Goal: Task Accomplishment & Management: Complete application form

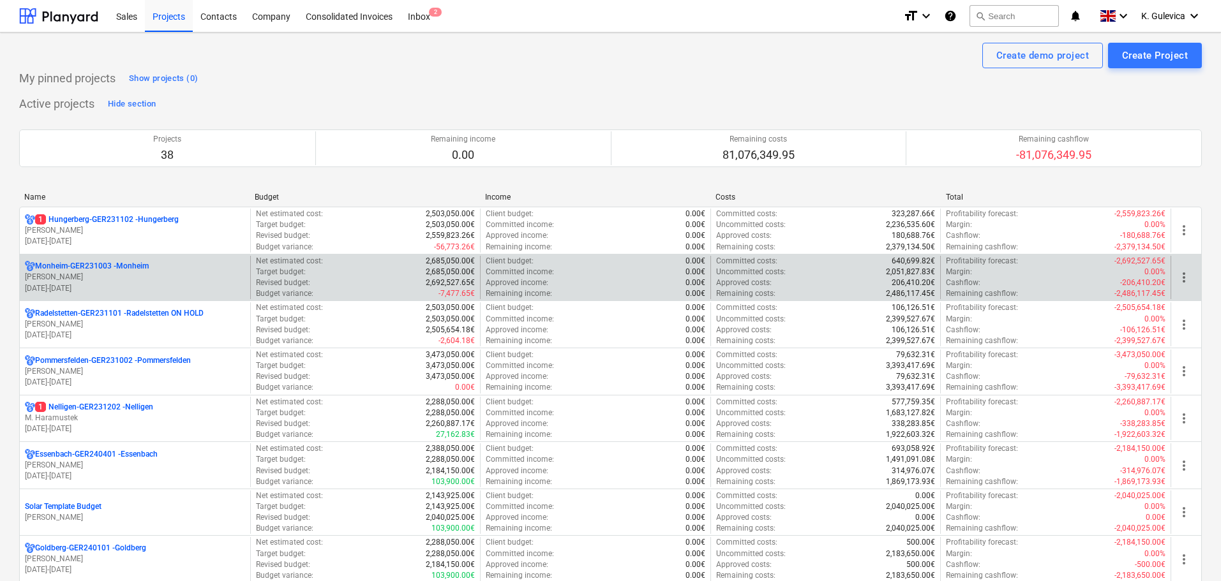
click at [213, 276] on p "[PERSON_NAME]" at bounding box center [135, 277] width 220 height 11
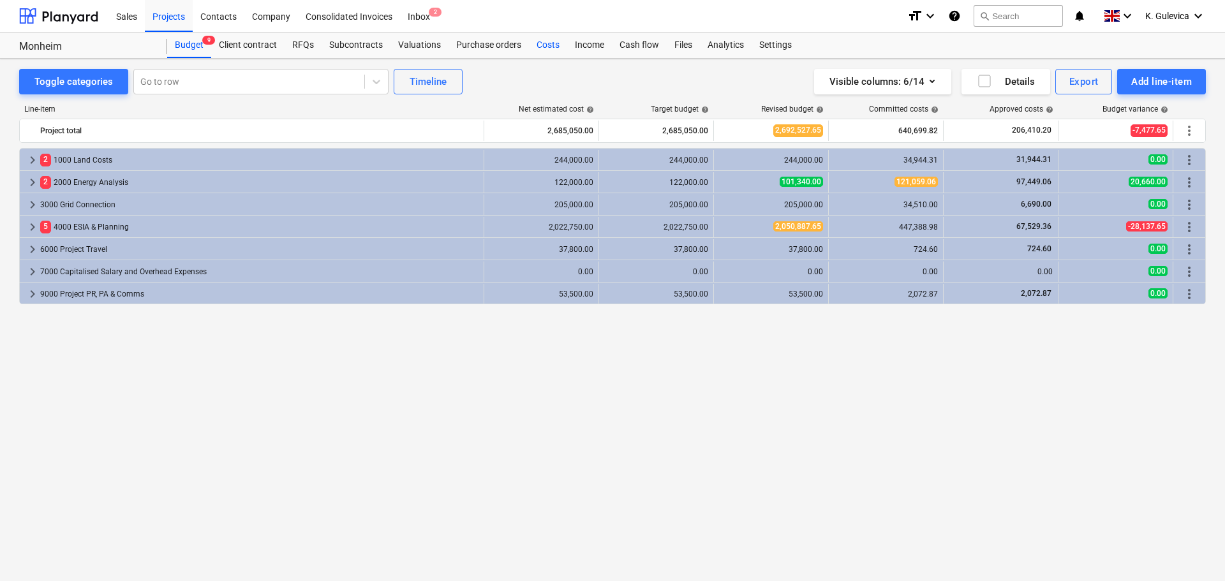
click at [549, 42] on div "Costs" at bounding box center [548, 46] width 38 height 26
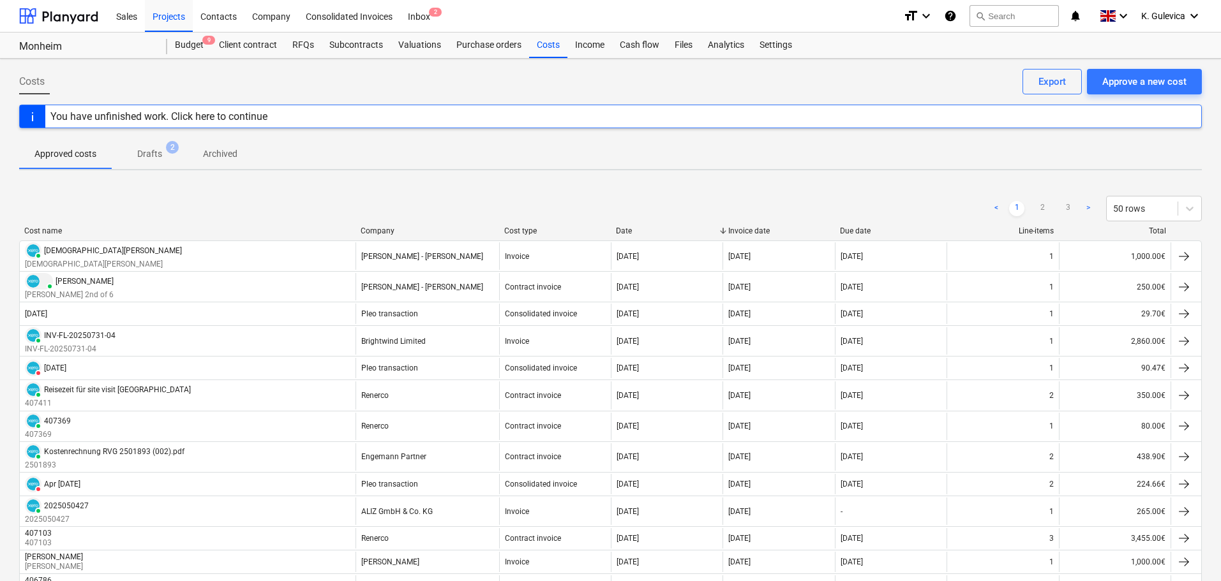
click at [155, 154] on p "Drafts" at bounding box center [149, 153] width 25 height 13
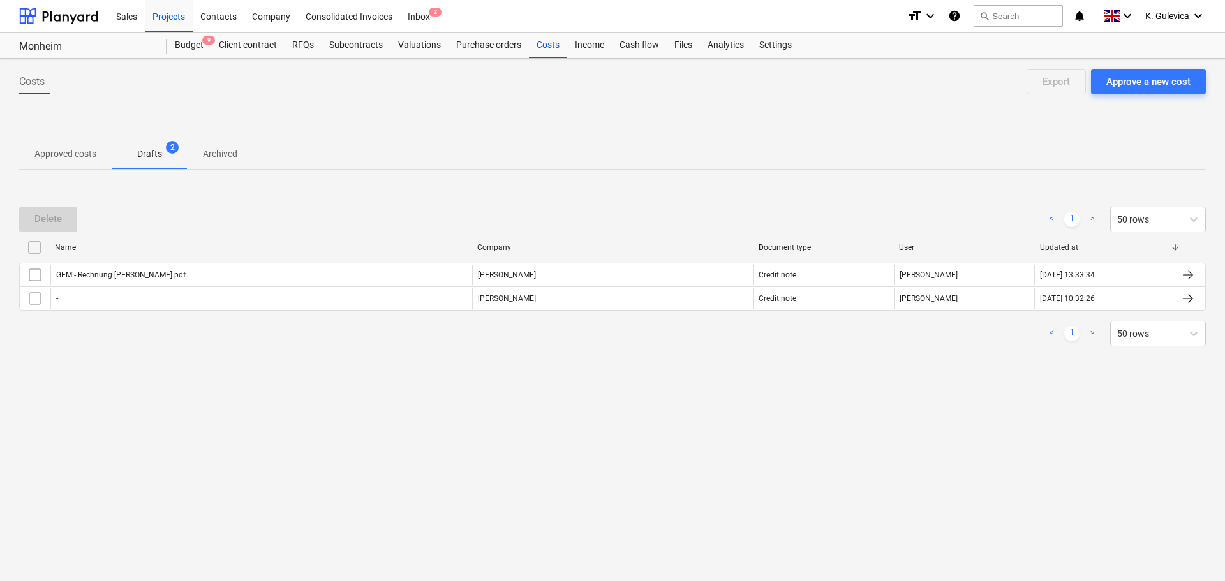
click at [37, 149] on p "Approved costs" at bounding box center [65, 153] width 62 height 13
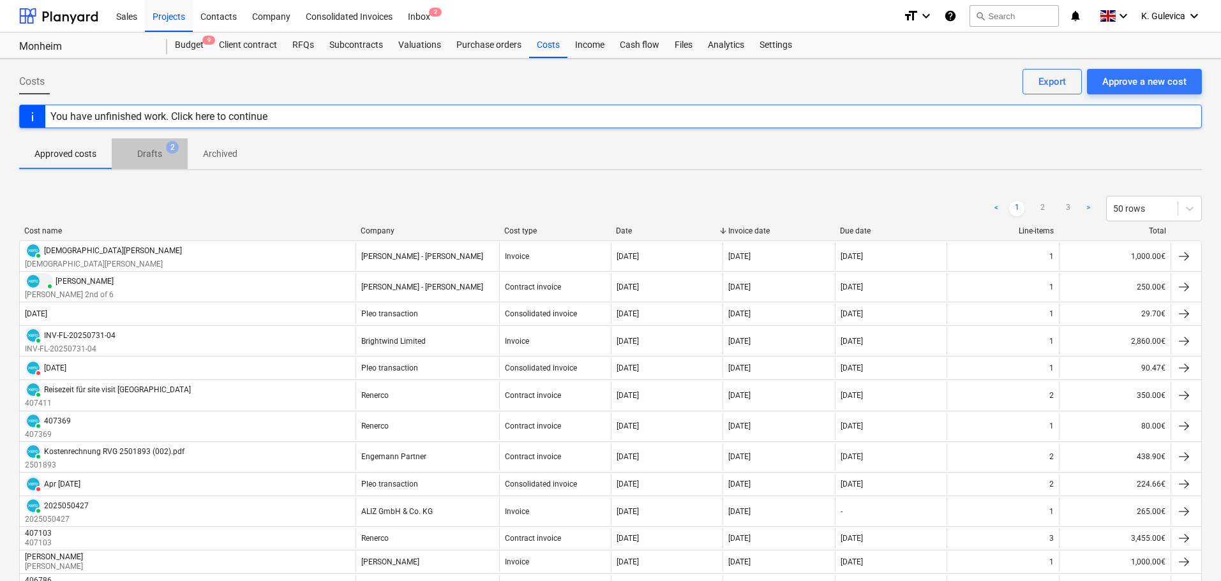
click at [142, 154] on p "Drafts" at bounding box center [149, 153] width 25 height 13
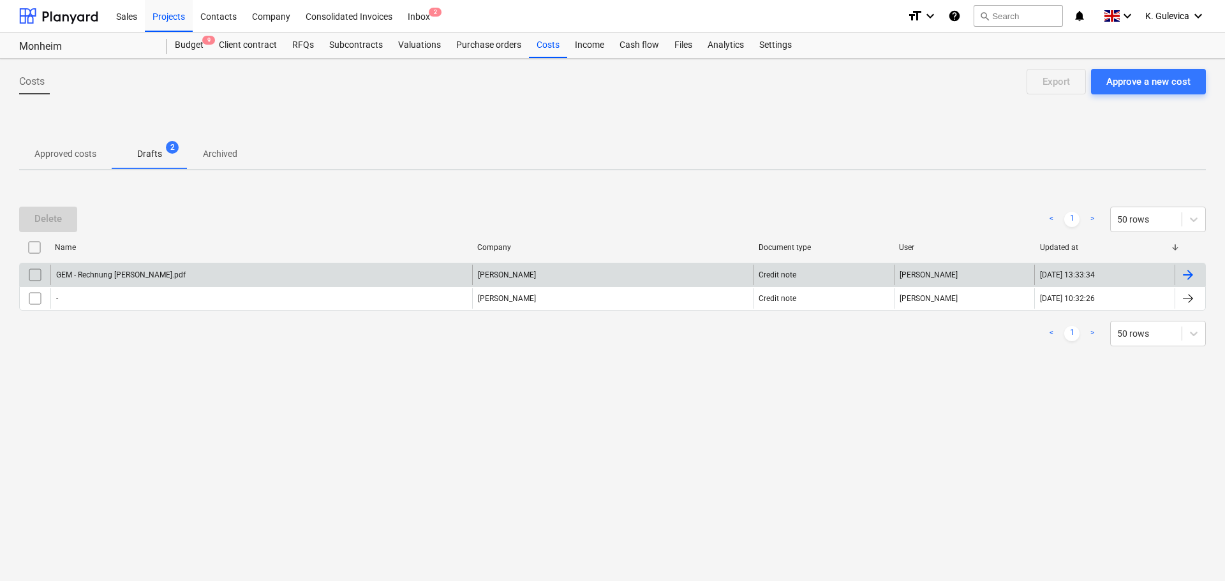
click at [276, 273] on div "GEM - Rechnung [PERSON_NAME].pdf" at bounding box center [261, 275] width 422 height 20
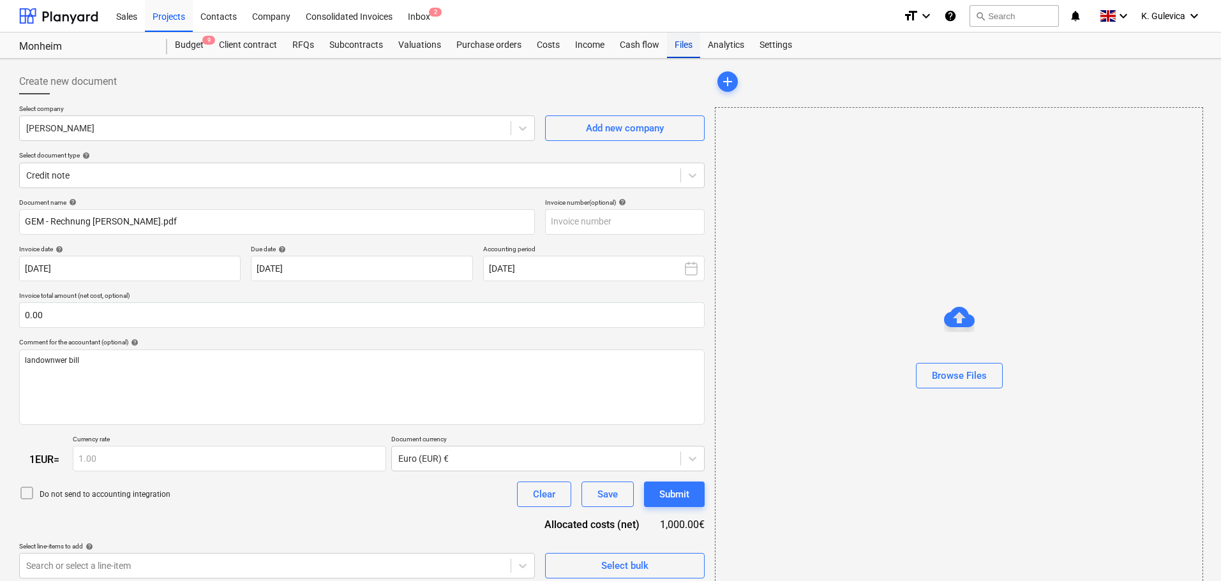
click at [674, 53] on div "Files" at bounding box center [683, 46] width 33 height 26
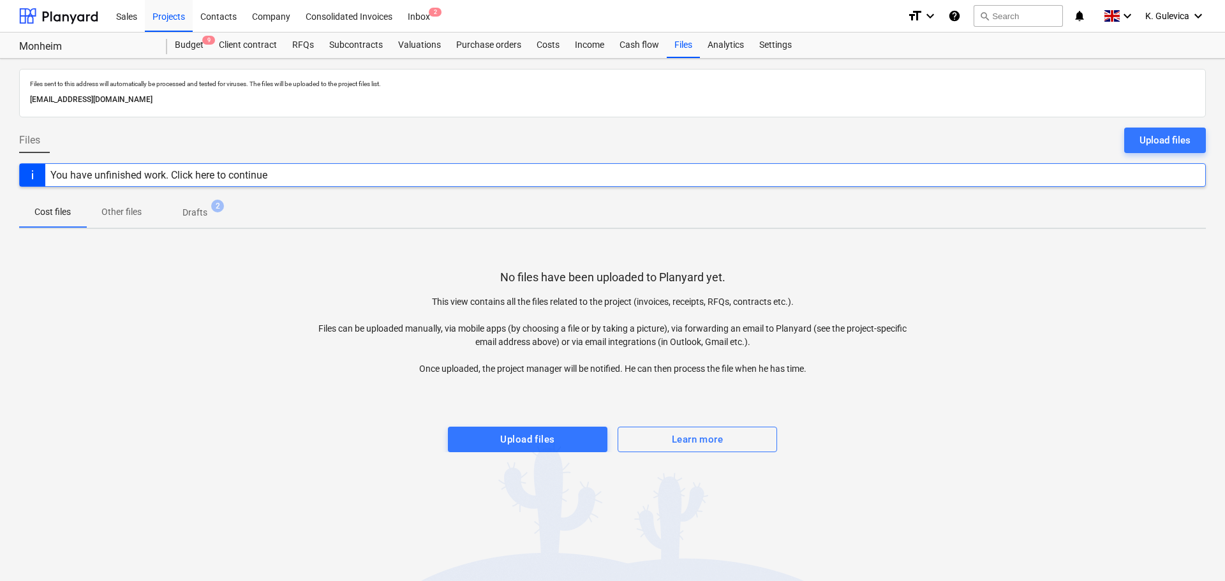
click at [201, 214] on p "Drafts" at bounding box center [194, 212] width 25 height 13
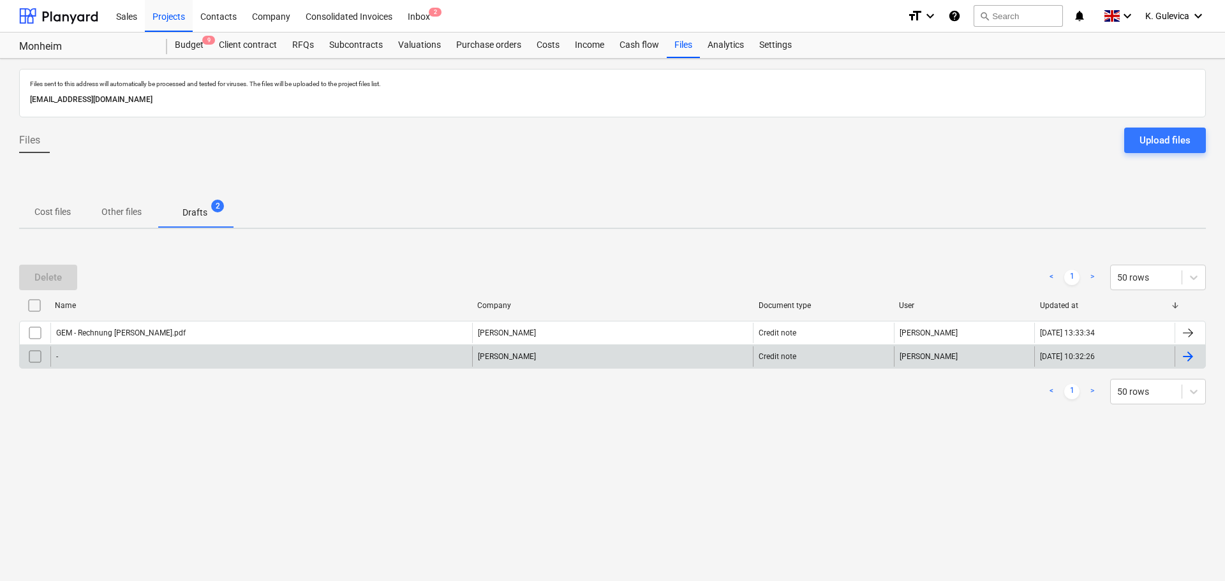
click at [436, 364] on div "-" at bounding box center [261, 356] width 422 height 20
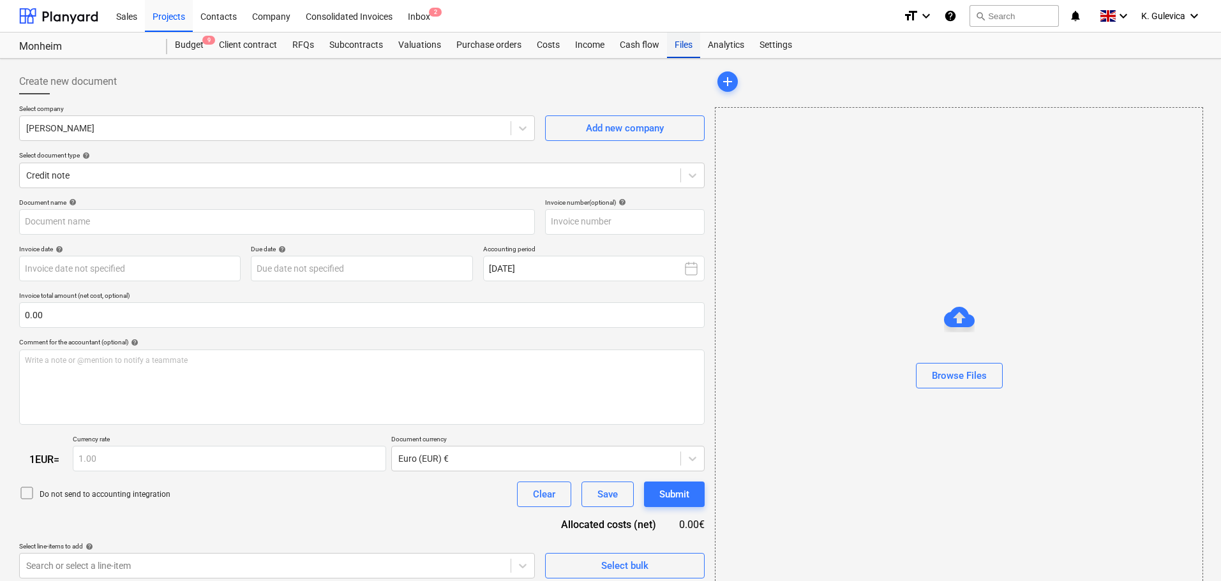
click at [691, 43] on div "Files" at bounding box center [683, 46] width 33 height 26
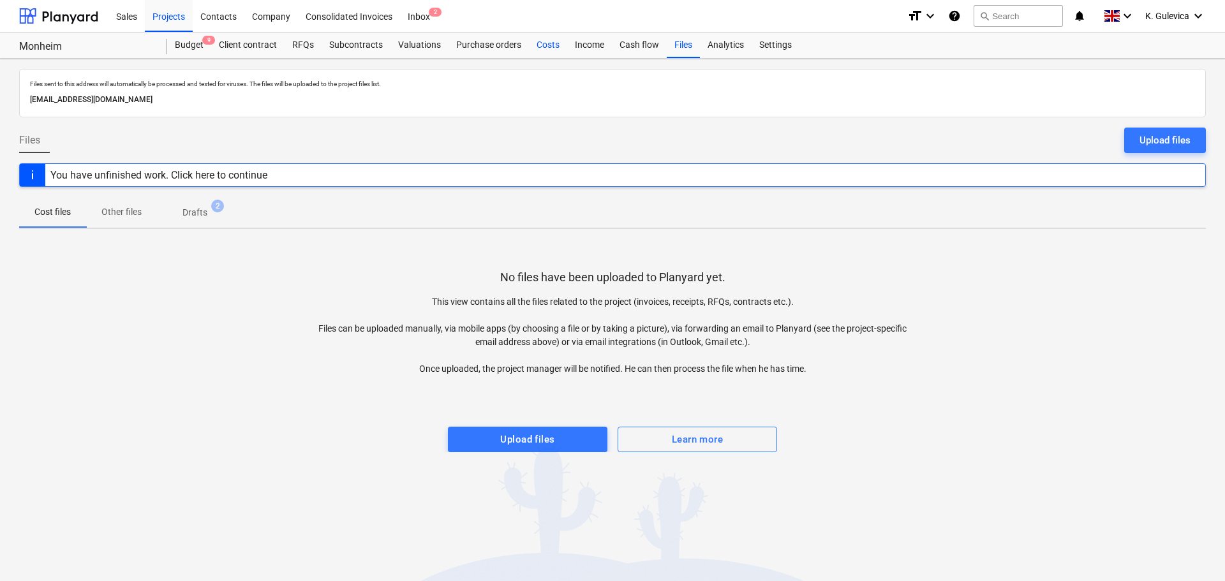
click at [547, 47] on div "Costs" at bounding box center [548, 46] width 38 height 26
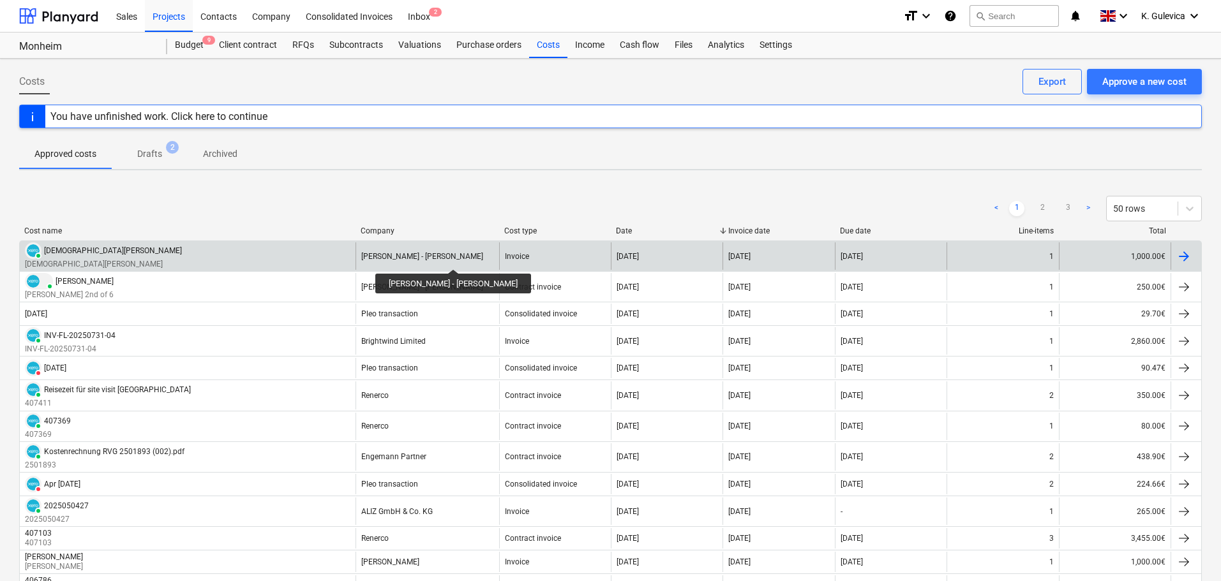
click at [442, 258] on div "[PERSON_NAME] - [PERSON_NAME]" at bounding box center [422, 256] width 122 height 9
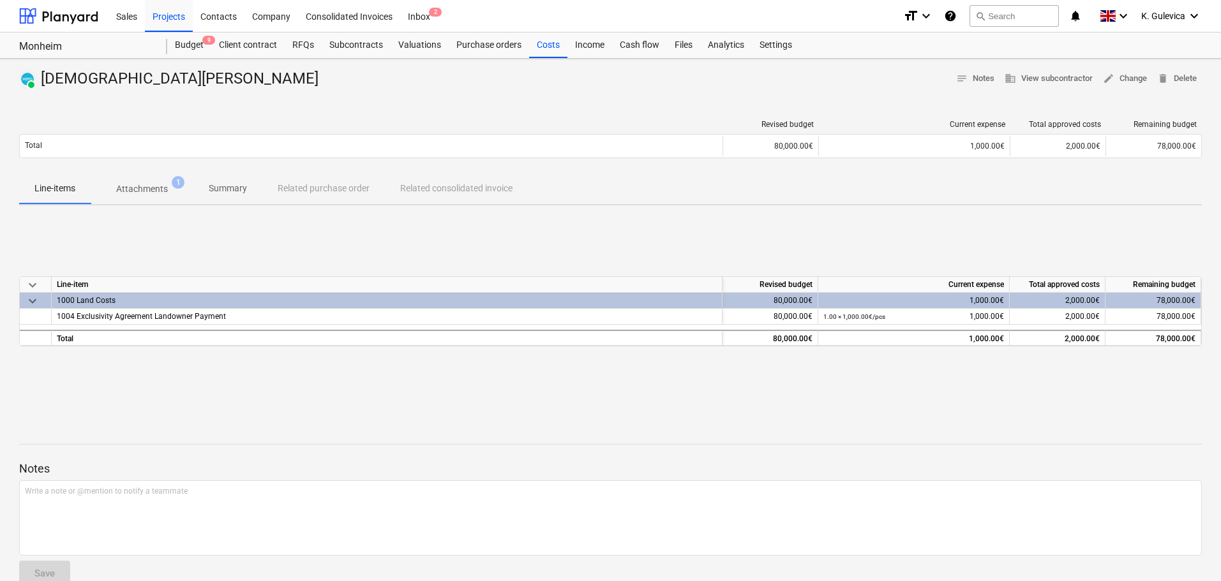
click at [141, 187] on p "Attachments" at bounding box center [142, 188] width 52 height 13
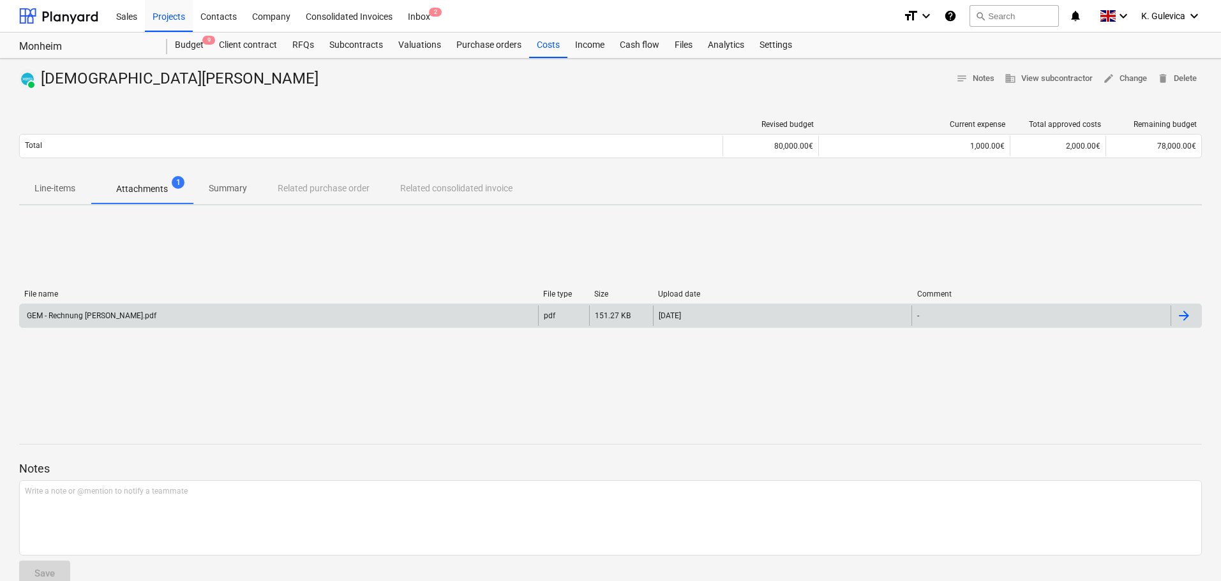
click at [224, 315] on div "GEM - Rechnung [PERSON_NAME].pdf" at bounding box center [279, 316] width 518 height 20
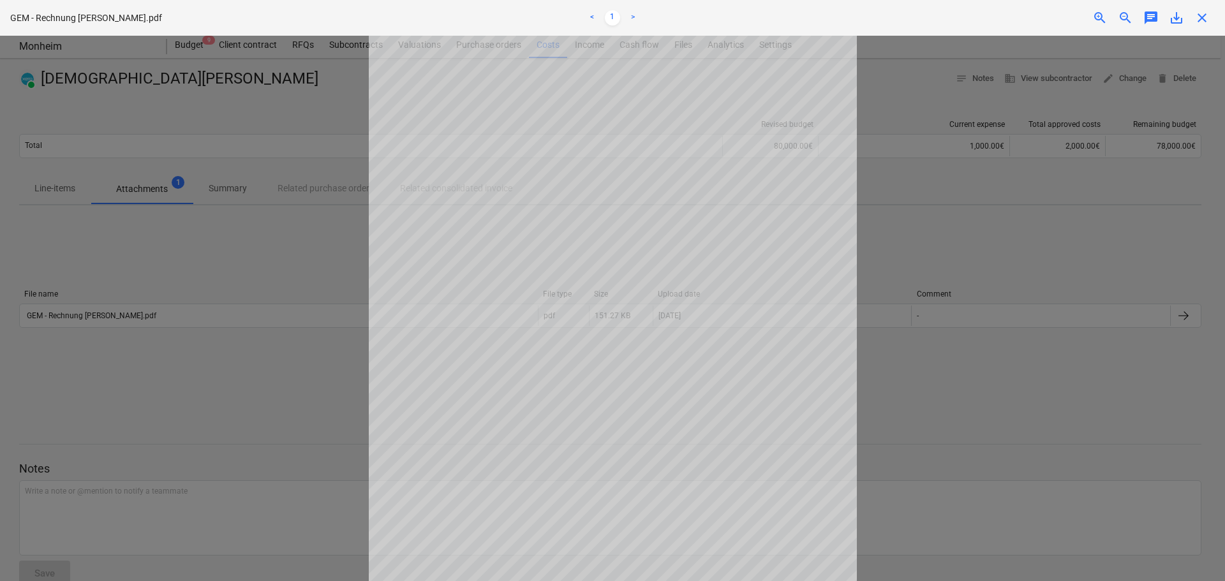
click at [1203, 22] on span "close" at bounding box center [1201, 17] width 15 height 15
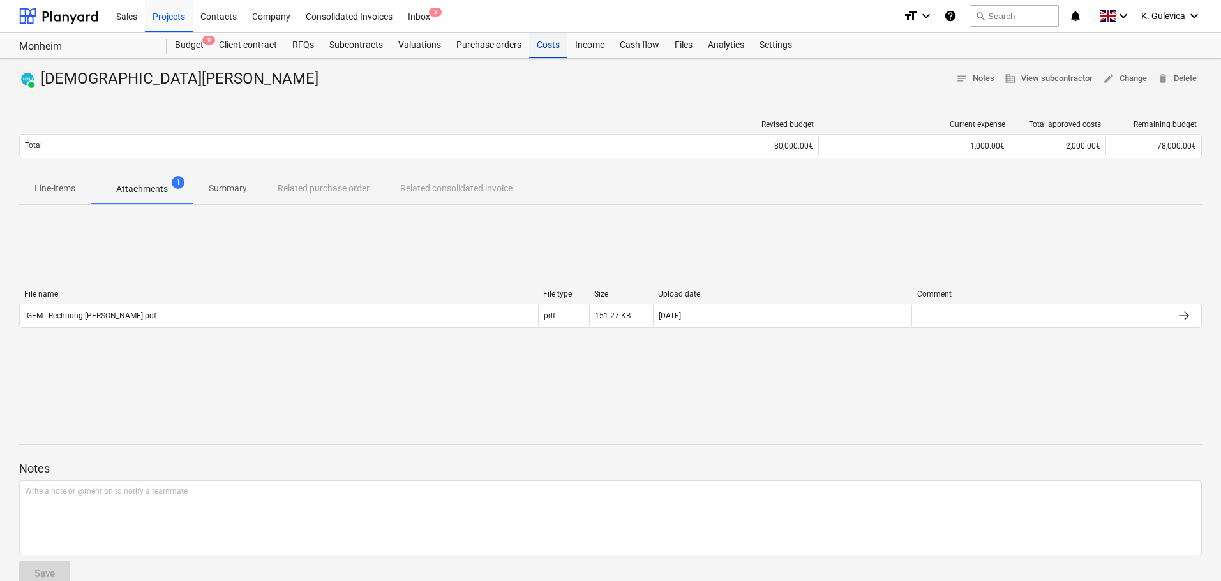
drag, startPoint x: 547, startPoint y: 40, endPoint x: 548, endPoint y: 49, distance: 9.6
click at [547, 41] on div "Costs" at bounding box center [548, 46] width 38 height 26
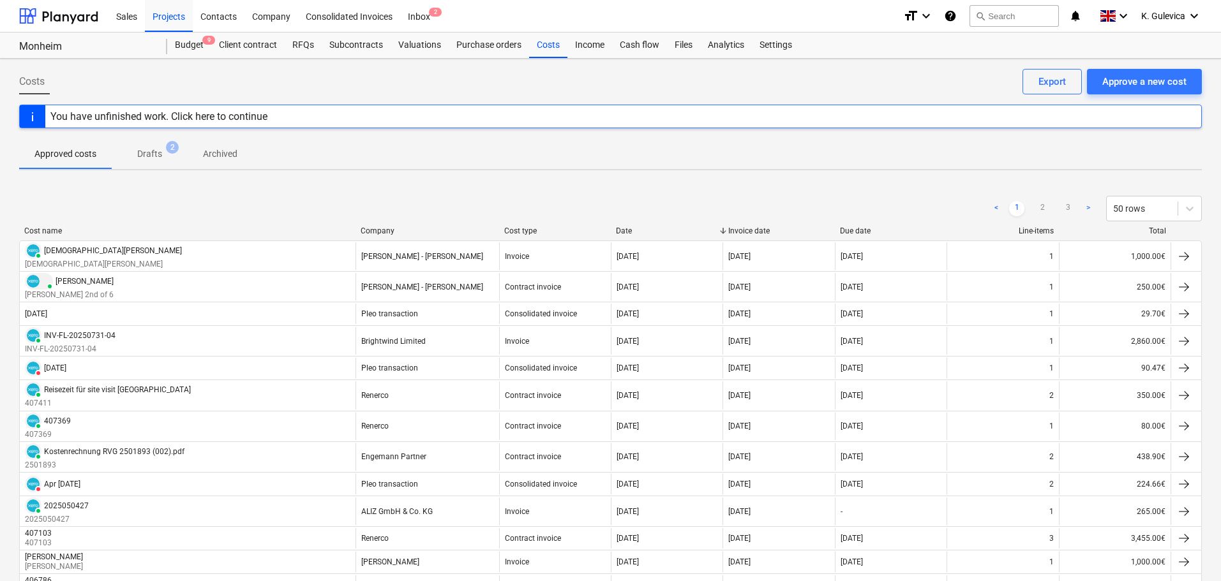
click at [142, 157] on p "Drafts" at bounding box center [149, 153] width 25 height 13
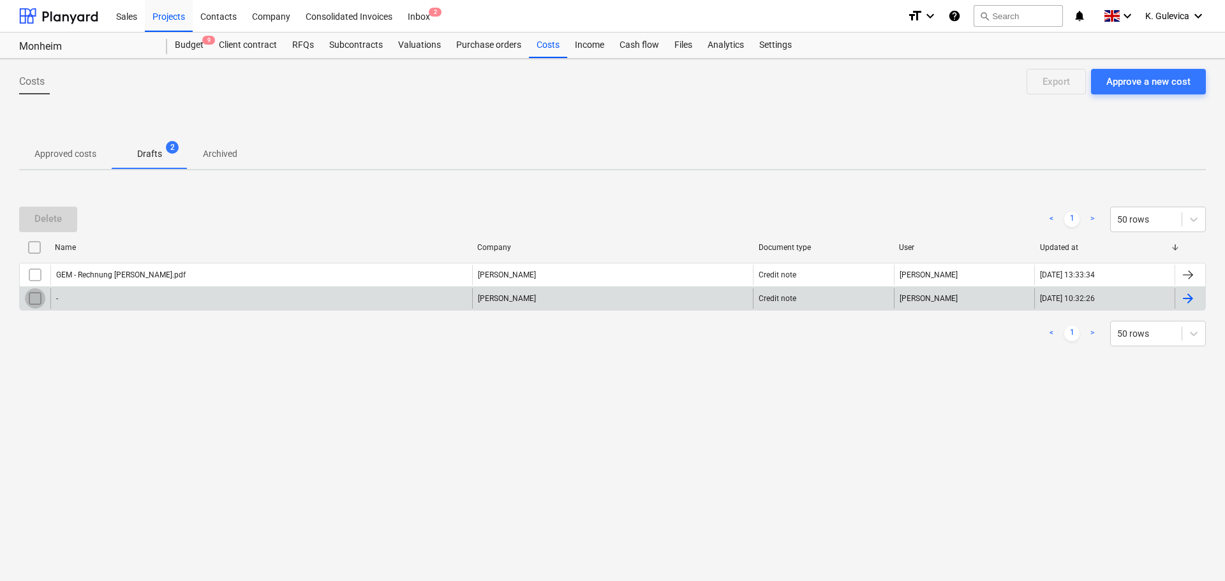
click at [34, 300] on input "checkbox" at bounding box center [35, 298] width 20 height 20
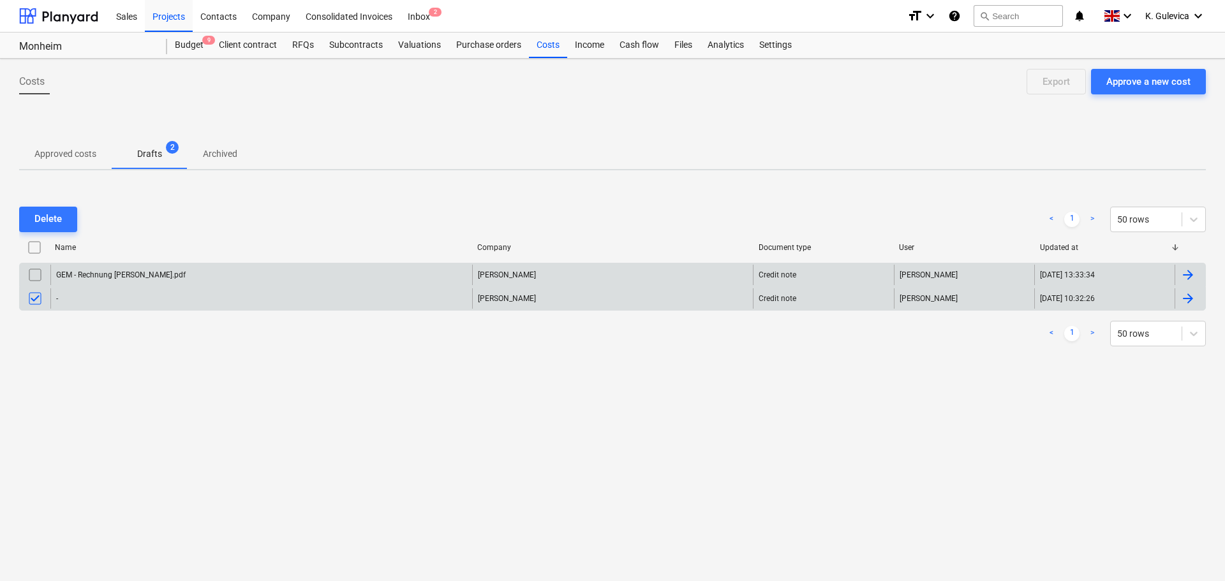
click at [31, 272] on input "checkbox" at bounding box center [35, 275] width 20 height 20
click at [50, 214] on div "Delete" at bounding box center [47, 219] width 27 height 17
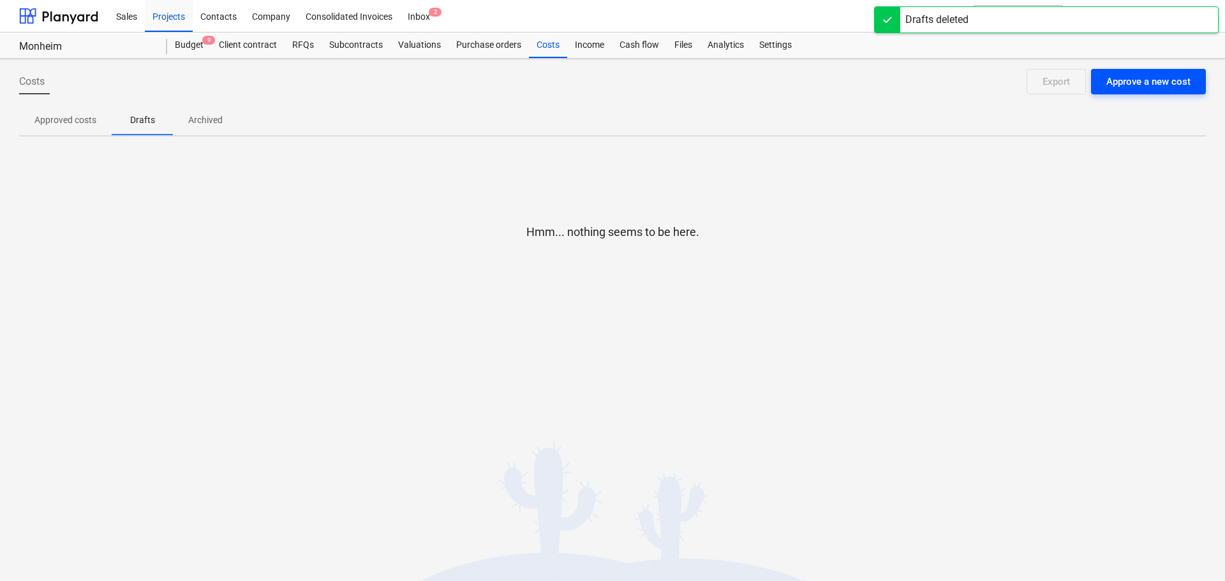
click at [1144, 76] on div "Approve a new cost" at bounding box center [1148, 81] width 84 height 17
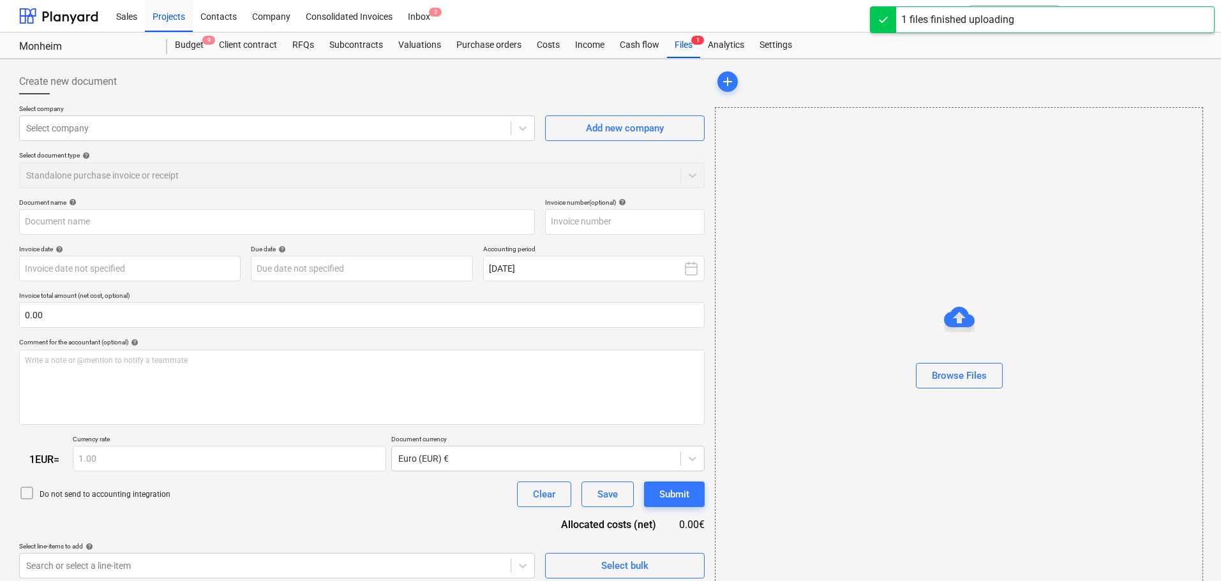
type input "KRZ_622695295517_Galileo_Empower_GmbH.pdf"
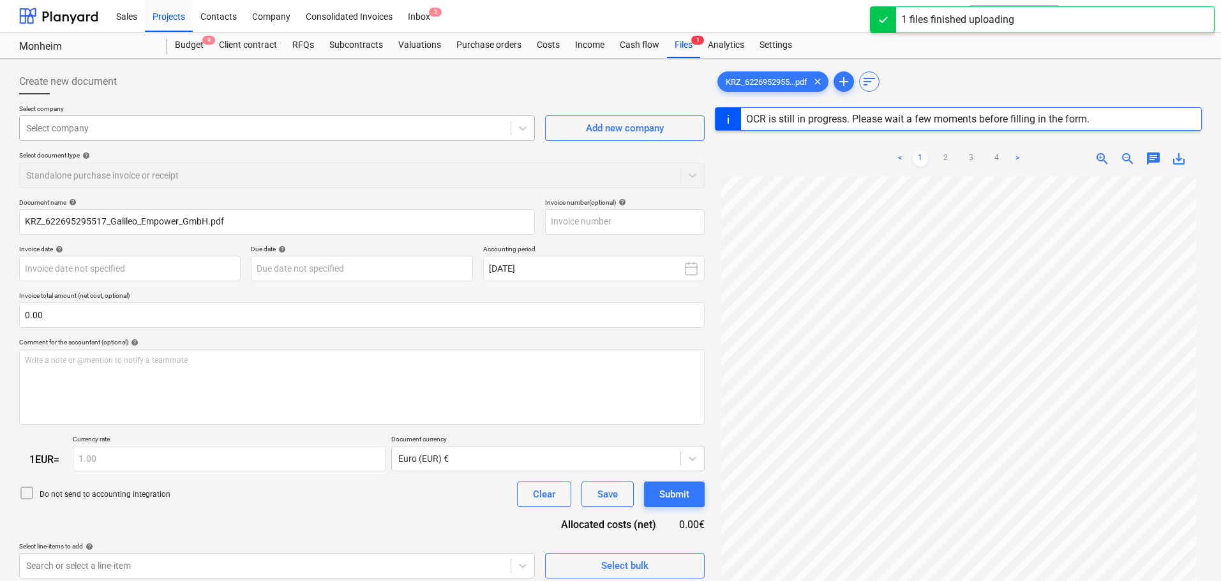
click at [255, 129] on div at bounding box center [265, 128] width 478 height 13
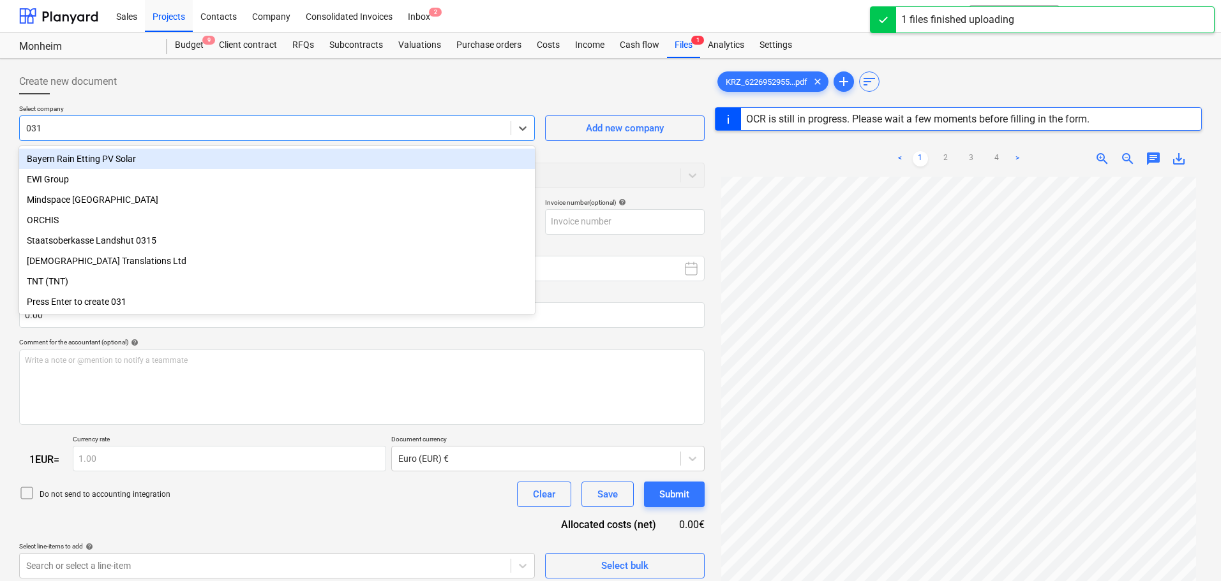
type input "0315"
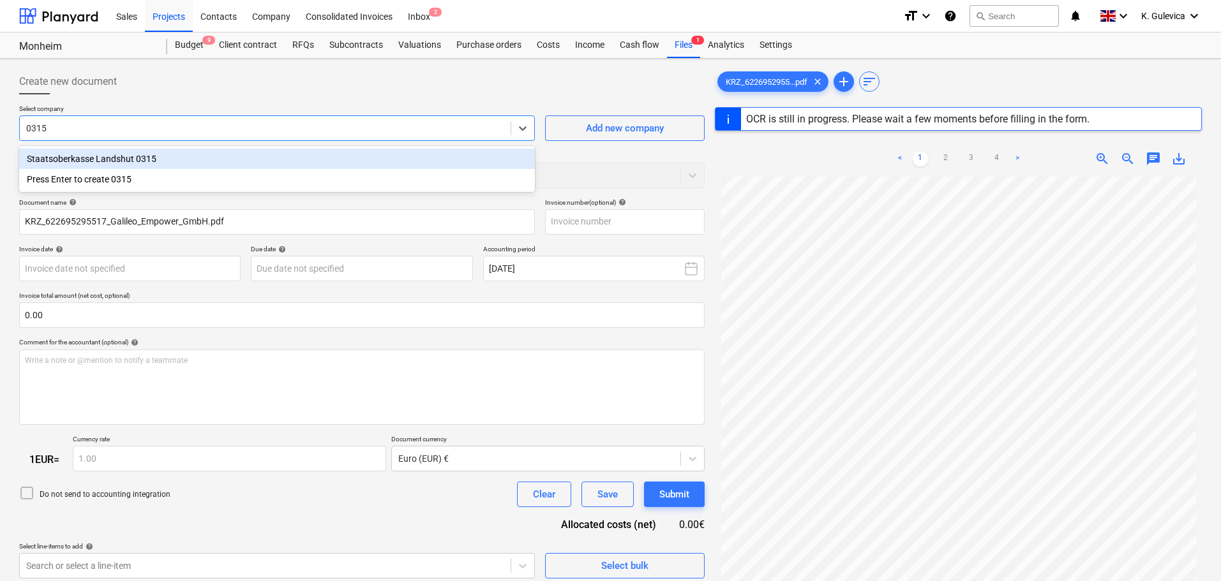
click at [227, 156] on div "Staatsoberkasse Landshut 0315" at bounding box center [277, 159] width 516 height 20
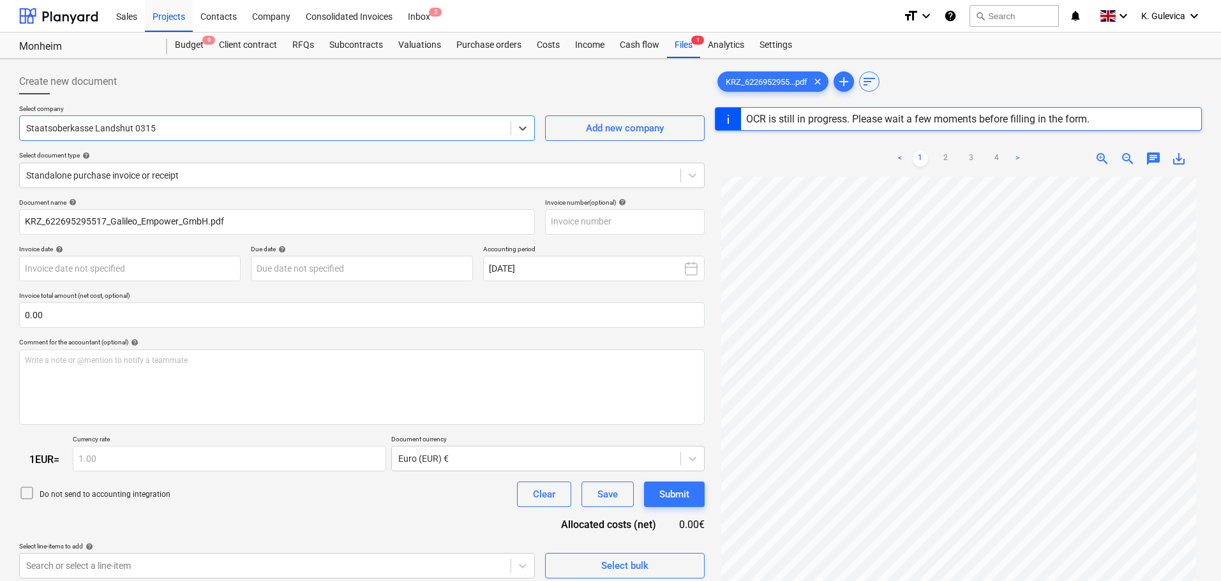
type input "1"
click at [209, 129] on div at bounding box center [265, 128] width 478 height 13
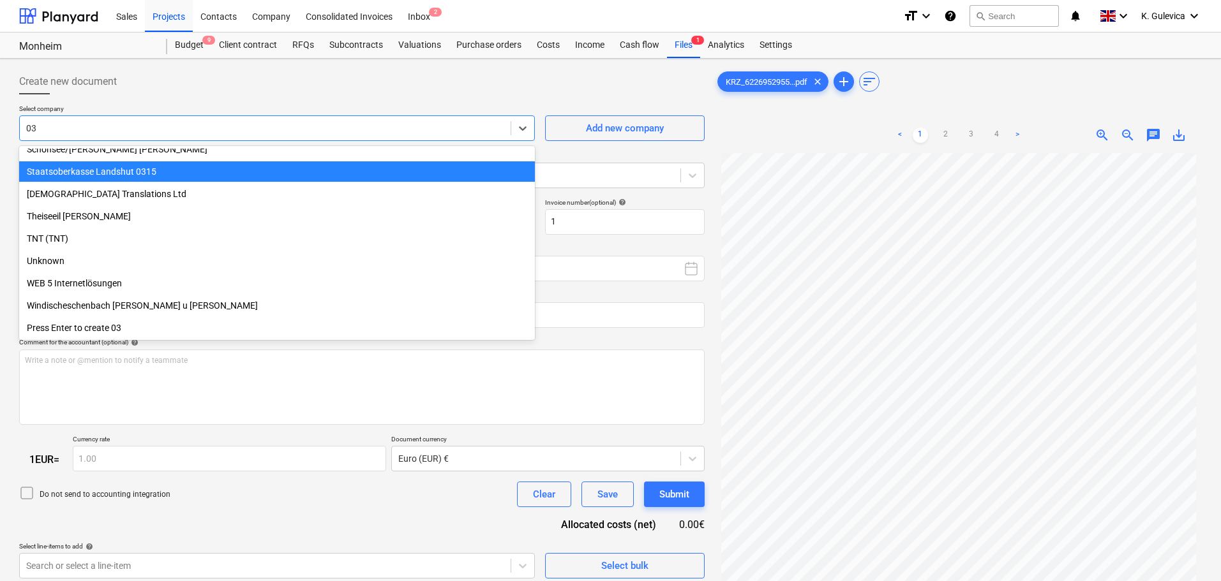
scroll to position [925, 0]
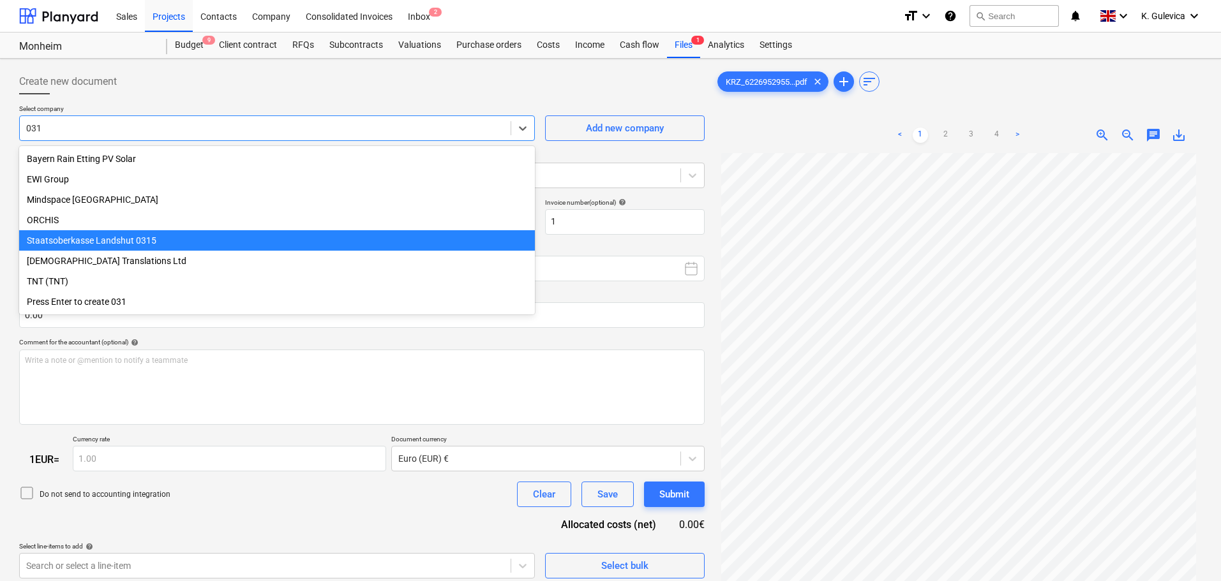
type input "0315"
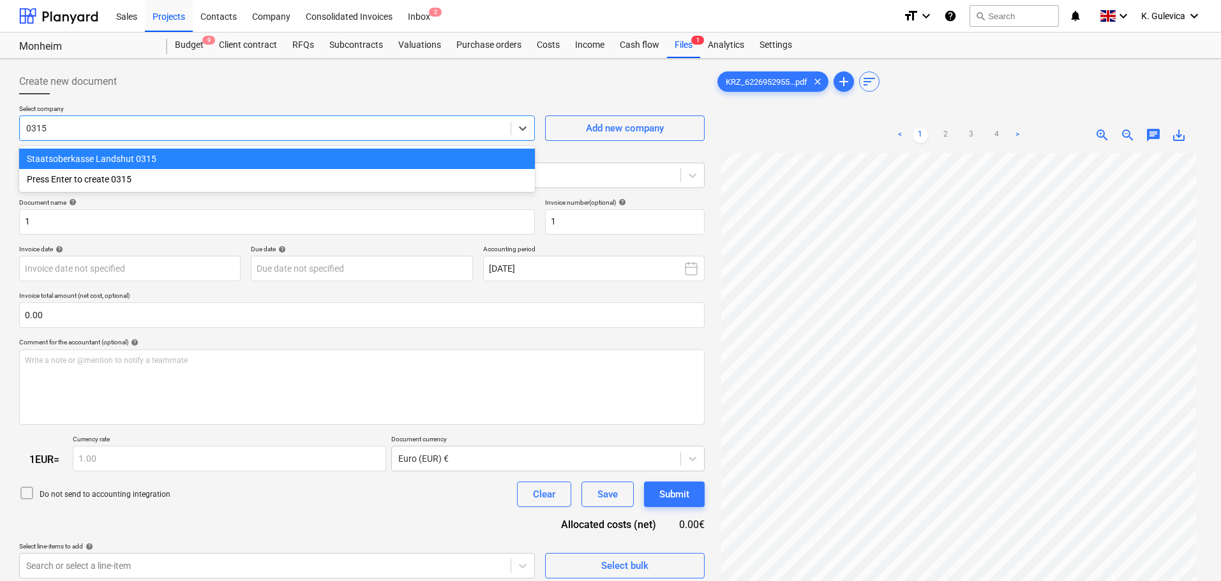
click at [210, 158] on div "Staatsoberkasse Landshut 0315" at bounding box center [277, 159] width 516 height 20
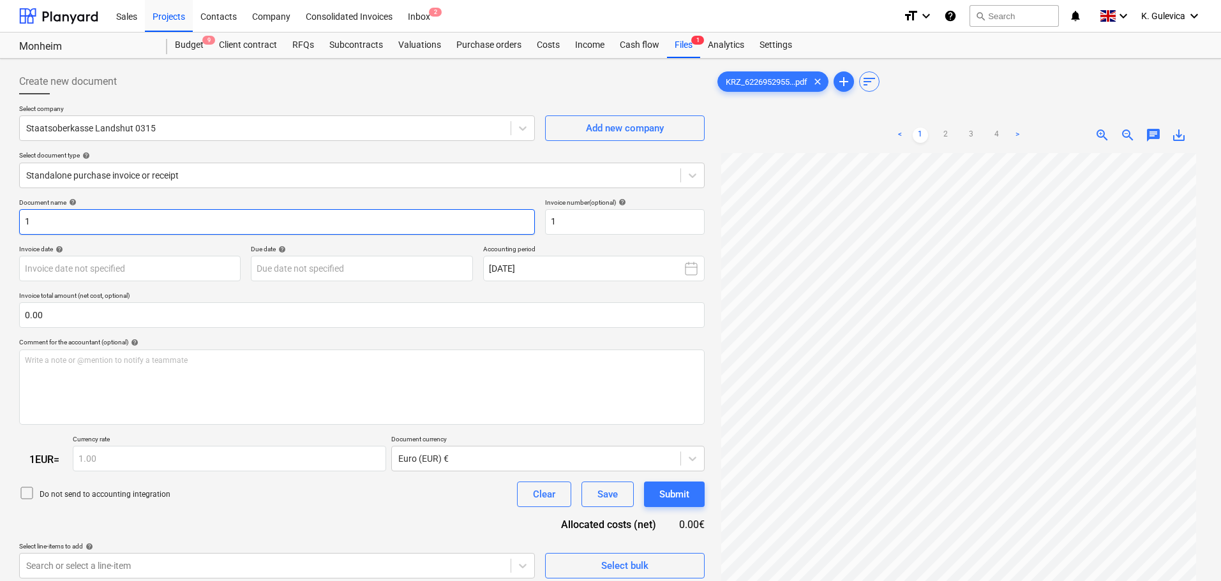
drag, startPoint x: 41, startPoint y: 222, endPoint x: 19, endPoint y: 221, distance: 21.7
click at [14, 219] on div "Create new document Select company Staatsoberkasse Landshut 0315 Add new compan…" at bounding box center [361, 384] width 695 height 640
paste input "6226.9529.5517"
type input "6226.9529.5517"
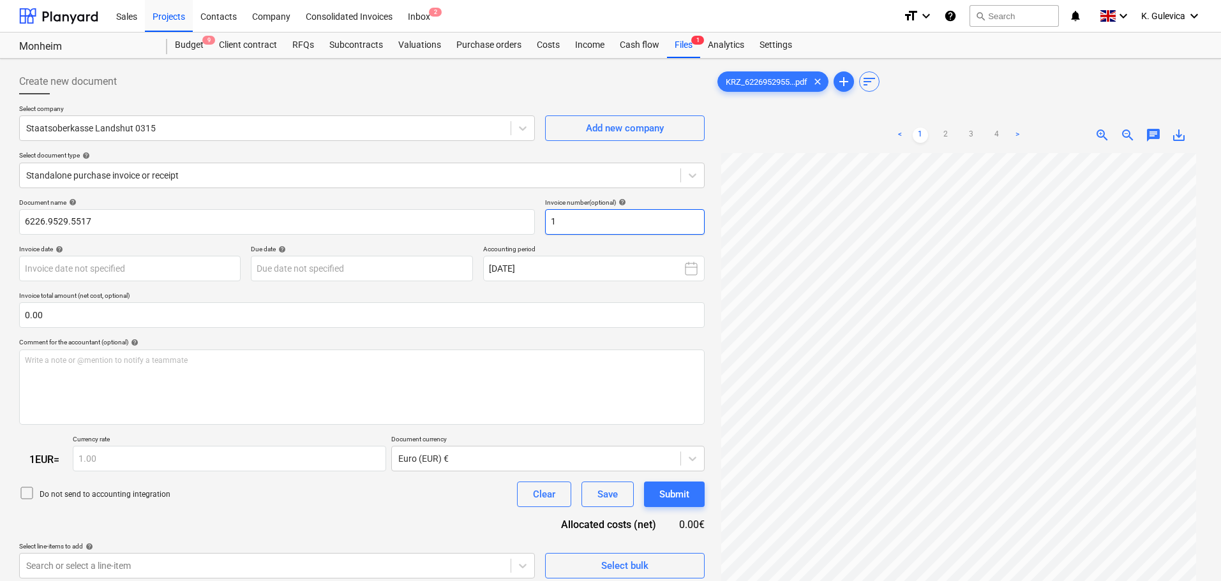
drag, startPoint x: 568, startPoint y: 221, endPoint x: 547, endPoint y: 221, distance: 20.4
click at [546, 221] on input "1" at bounding box center [625, 222] width 160 height 26
paste input "6226.9529.5517"
type input "6226.9529.5517"
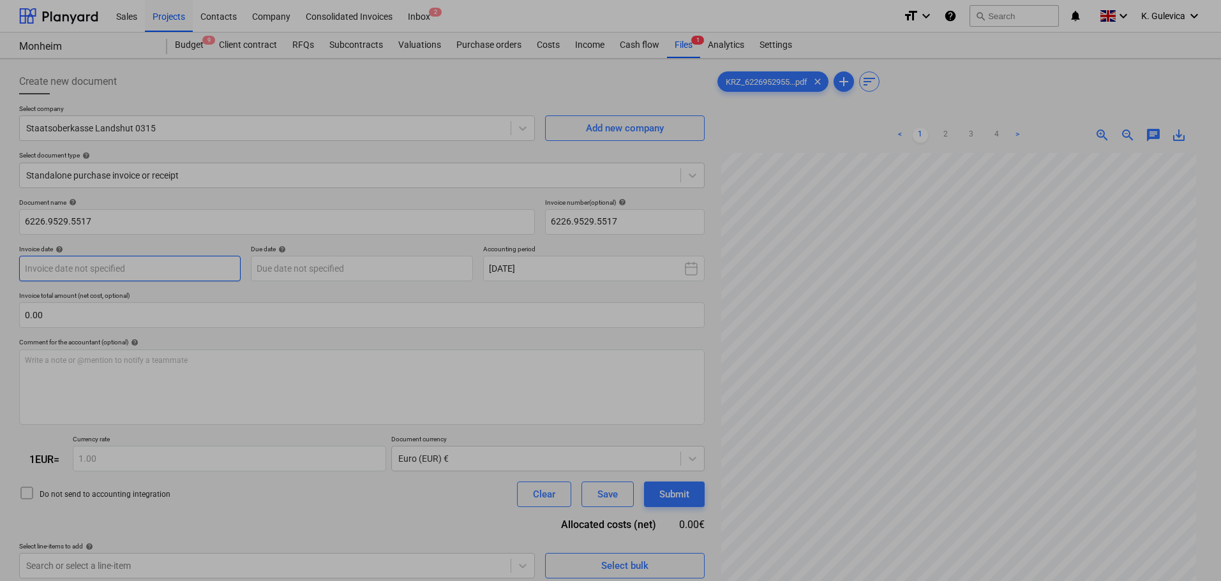
click at [96, 269] on body "Sales Projects Contacts Company Consolidated Invoices Inbox 2 format_size keybo…" at bounding box center [610, 290] width 1221 height 581
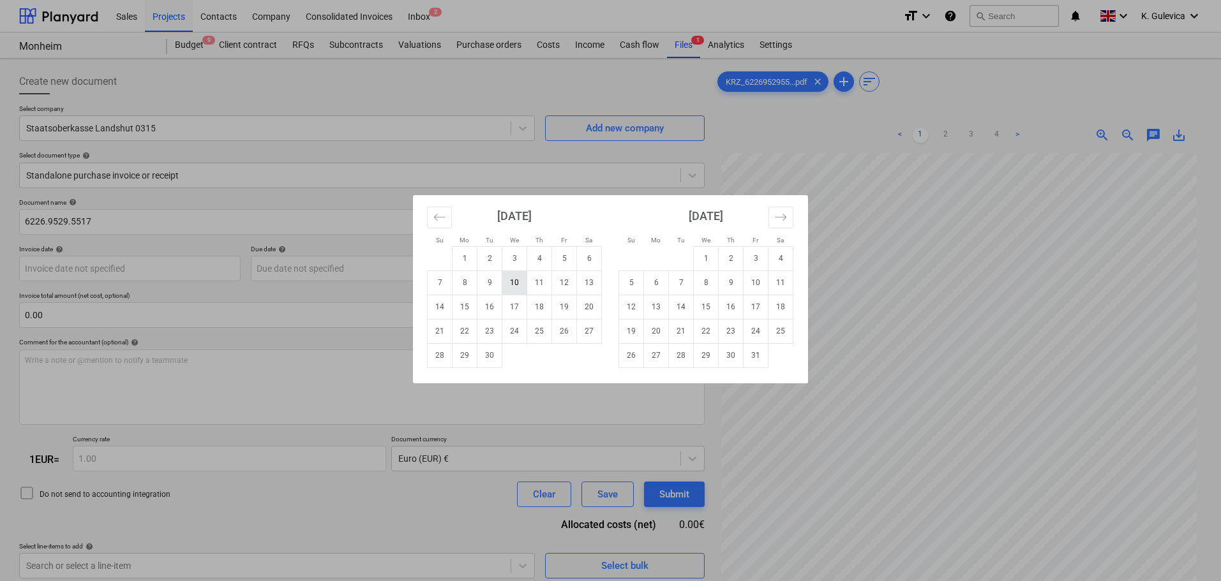
click at [514, 282] on td "10" at bounding box center [514, 283] width 25 height 24
type input "[DATE]"
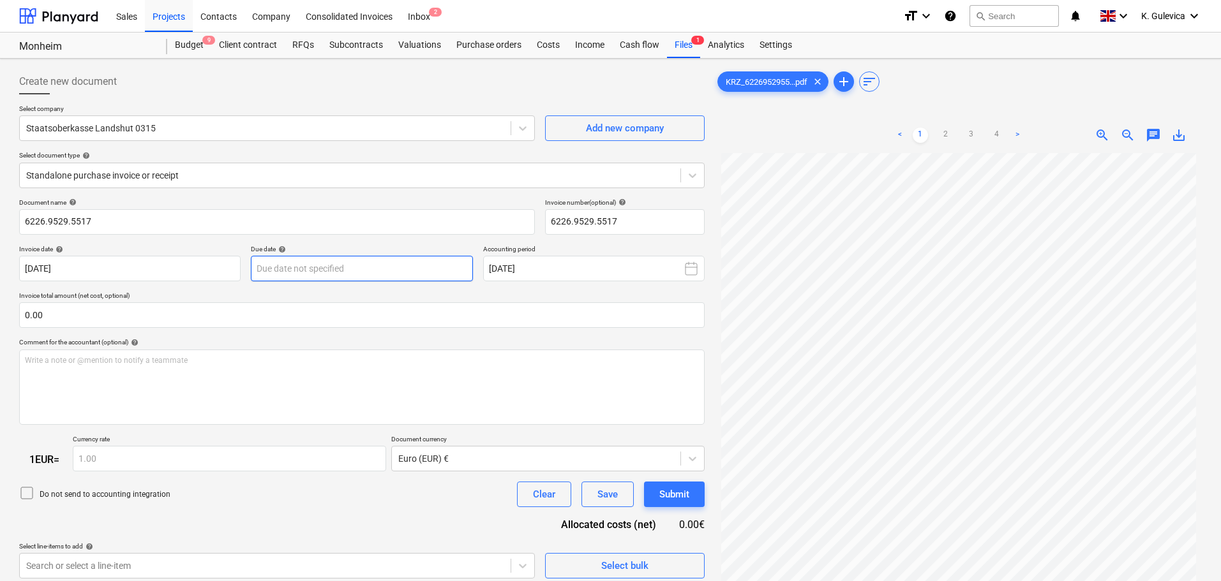
click at [375, 270] on body "Sales Projects Contacts Company Consolidated Invoices Inbox 2 format_size keybo…" at bounding box center [610, 290] width 1221 height 581
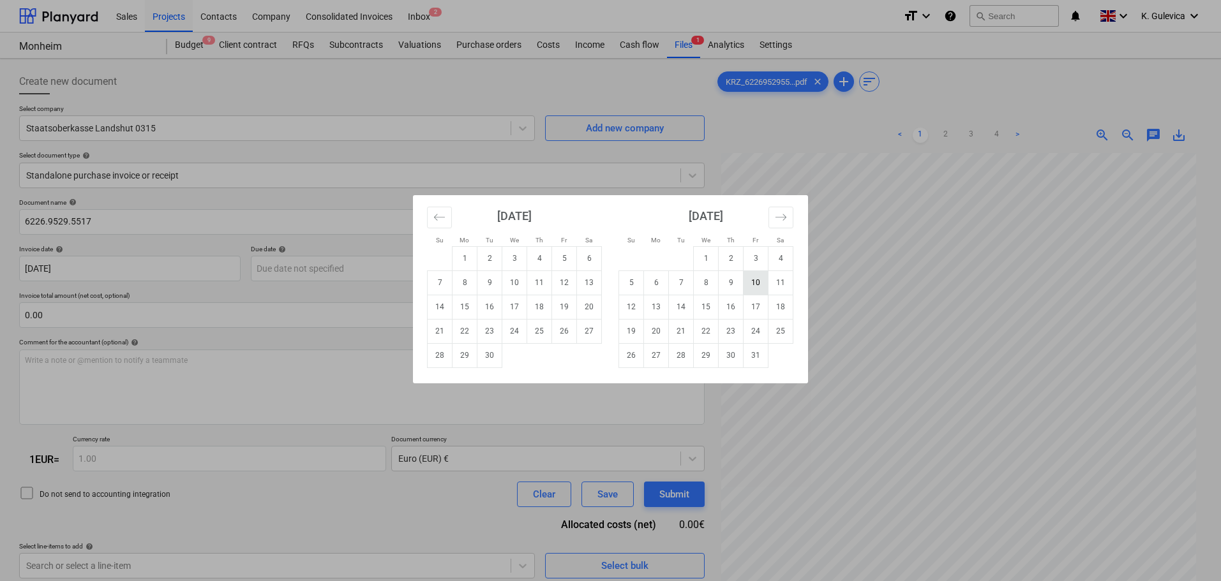
click at [753, 281] on td "10" at bounding box center [755, 283] width 25 height 24
type input "[DATE]"
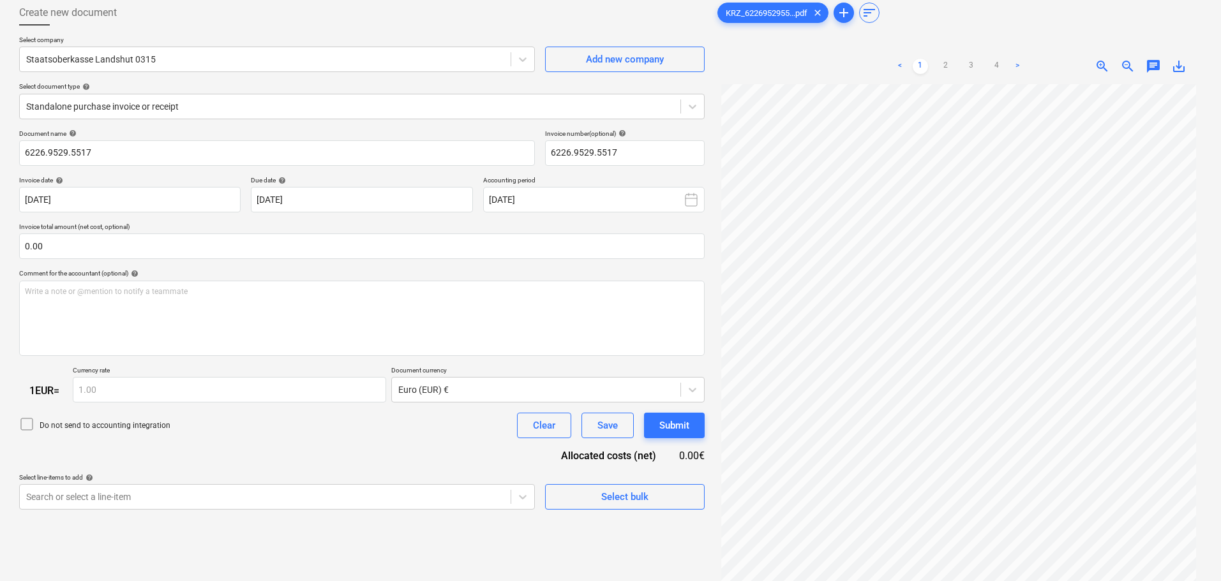
scroll to position [128, 0]
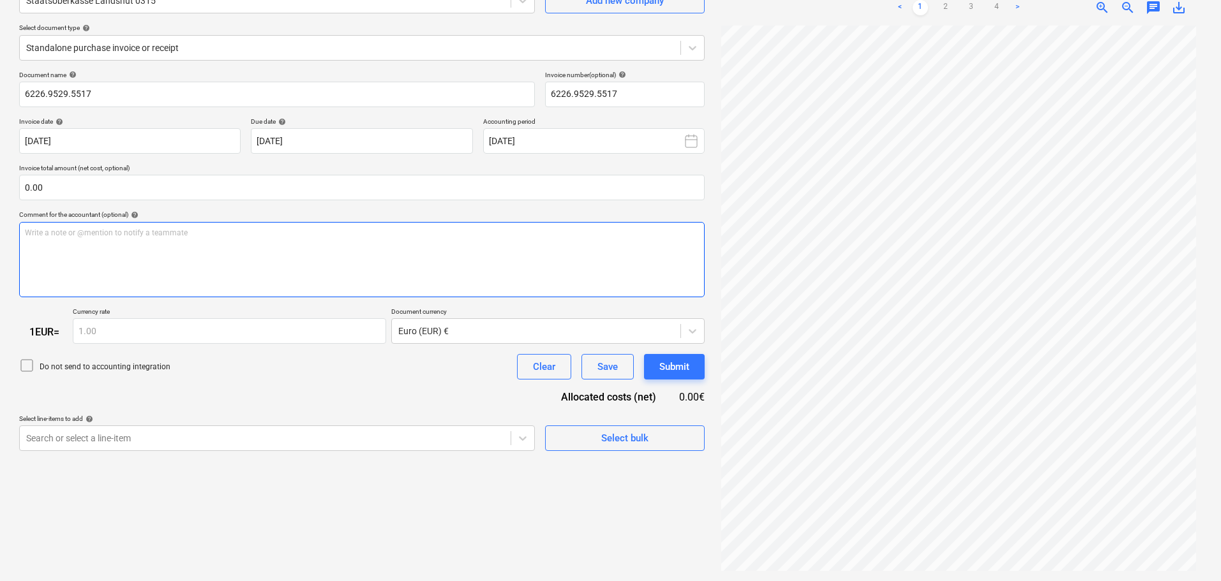
click at [107, 260] on div "Write a note or @mention to notify a teammate [PERSON_NAME]" at bounding box center [361, 259] width 685 height 75
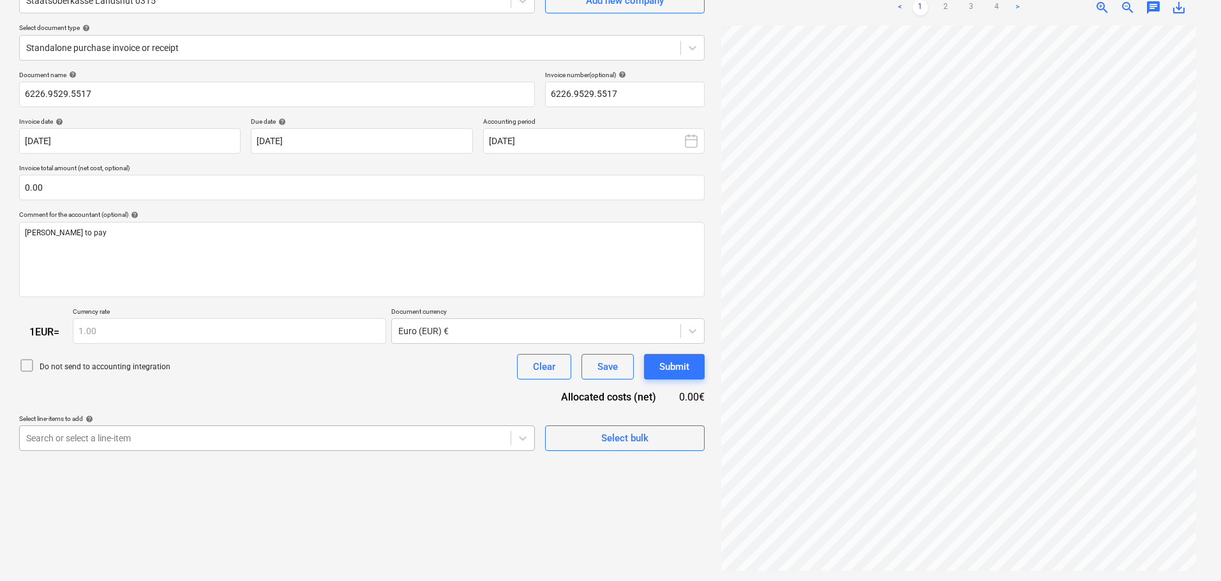
click at [125, 432] on body "Sales Projects Contacts Company Consolidated Invoices Inbox 2 format_size keybo…" at bounding box center [610, 162] width 1221 height 581
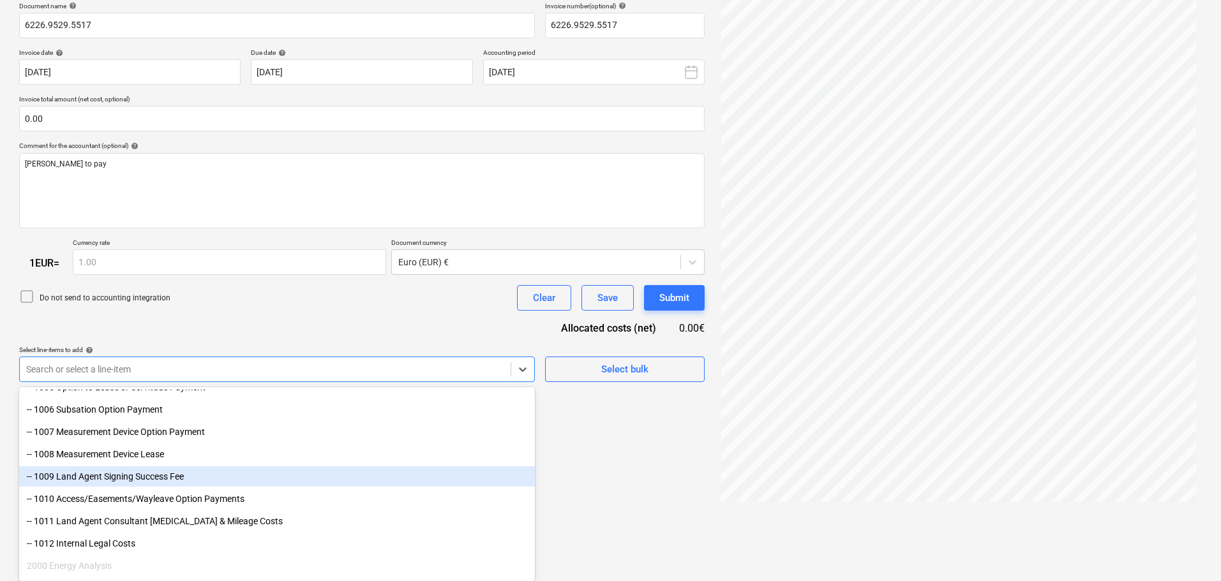
scroll to position [191, 0]
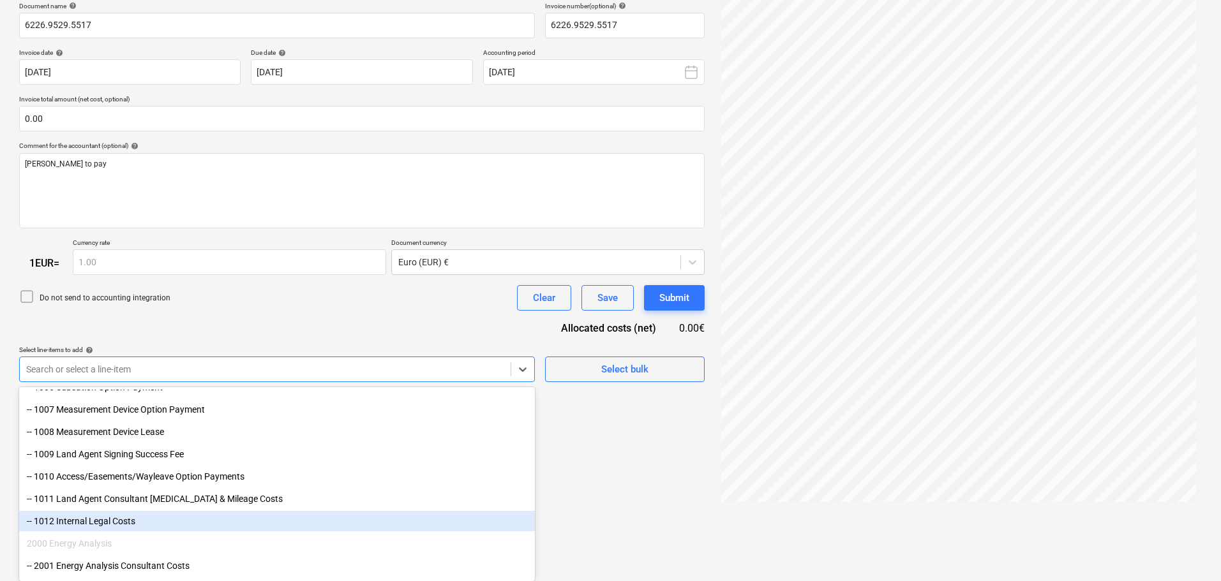
click at [91, 519] on div "-- 1012 Internal Legal Costs" at bounding box center [277, 521] width 516 height 20
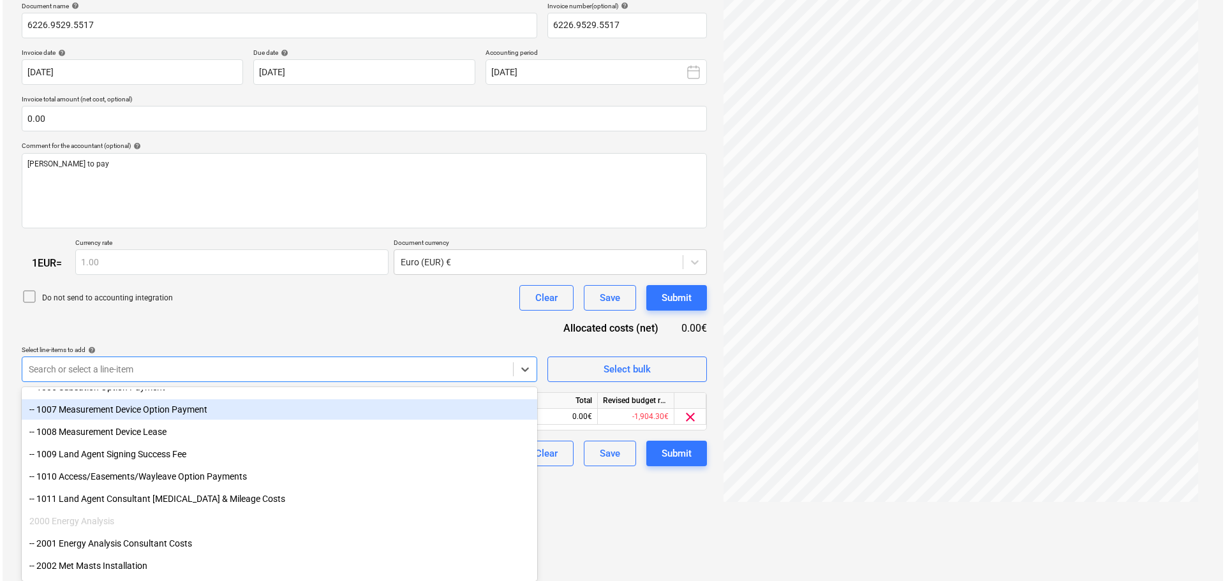
scroll to position [128, 0]
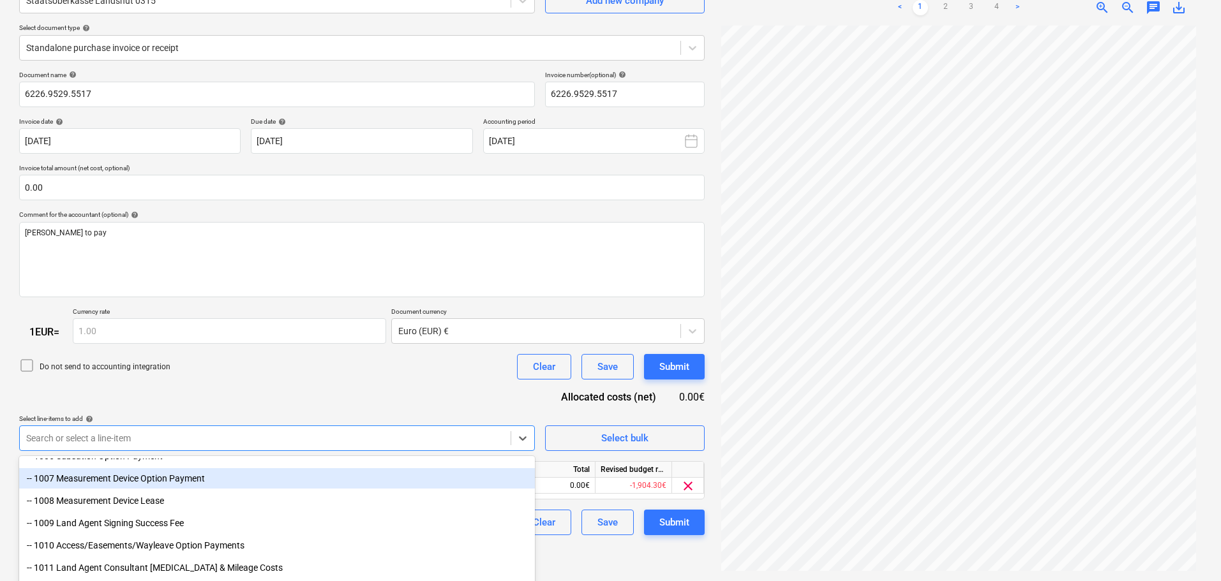
click at [265, 327] on div "Document name help 6226.9529.5517 Invoice number (optional) help 6226.9529.5517…" at bounding box center [361, 303] width 685 height 465
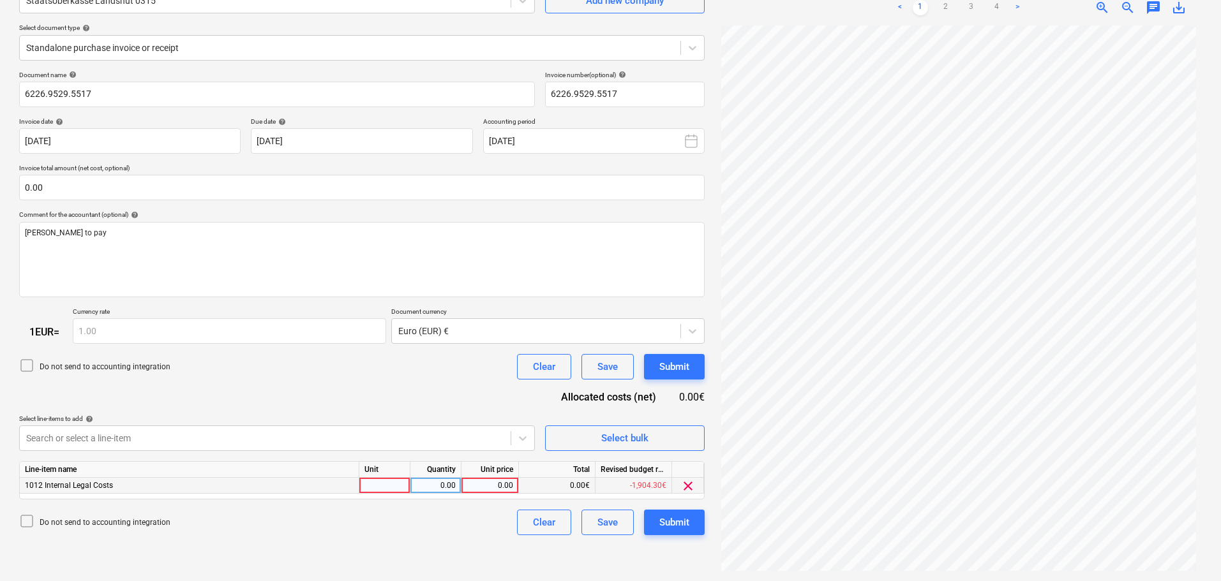
click at [490, 485] on div "0.00" at bounding box center [489, 486] width 47 height 16
type input "136.50"
click at [674, 524] on div "Submit" at bounding box center [674, 522] width 30 height 17
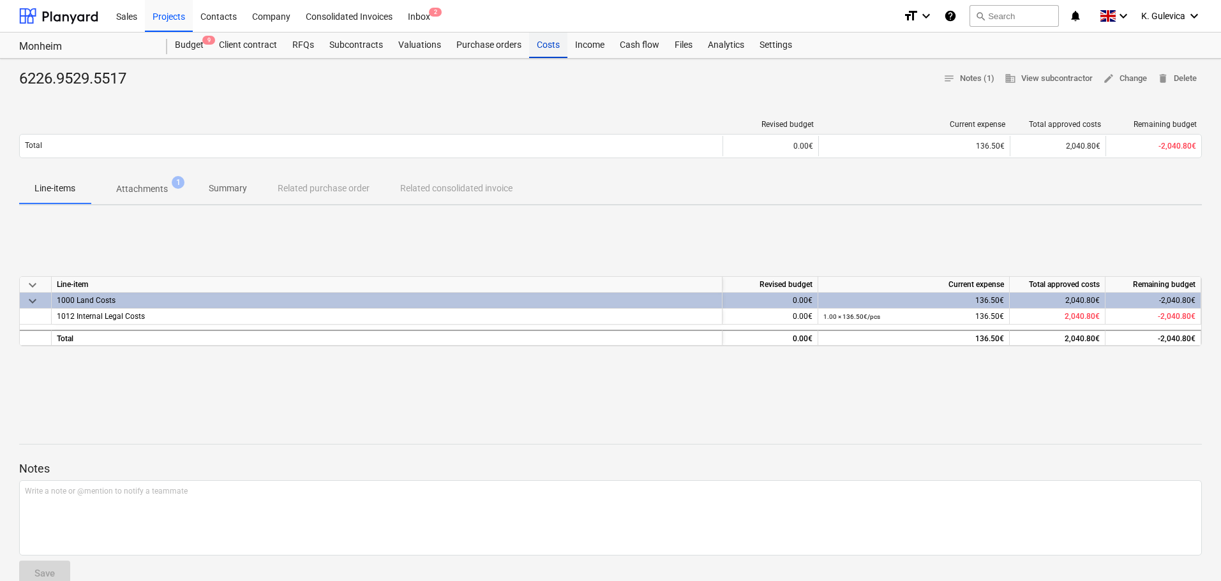
click at [551, 52] on div "Costs" at bounding box center [548, 46] width 38 height 26
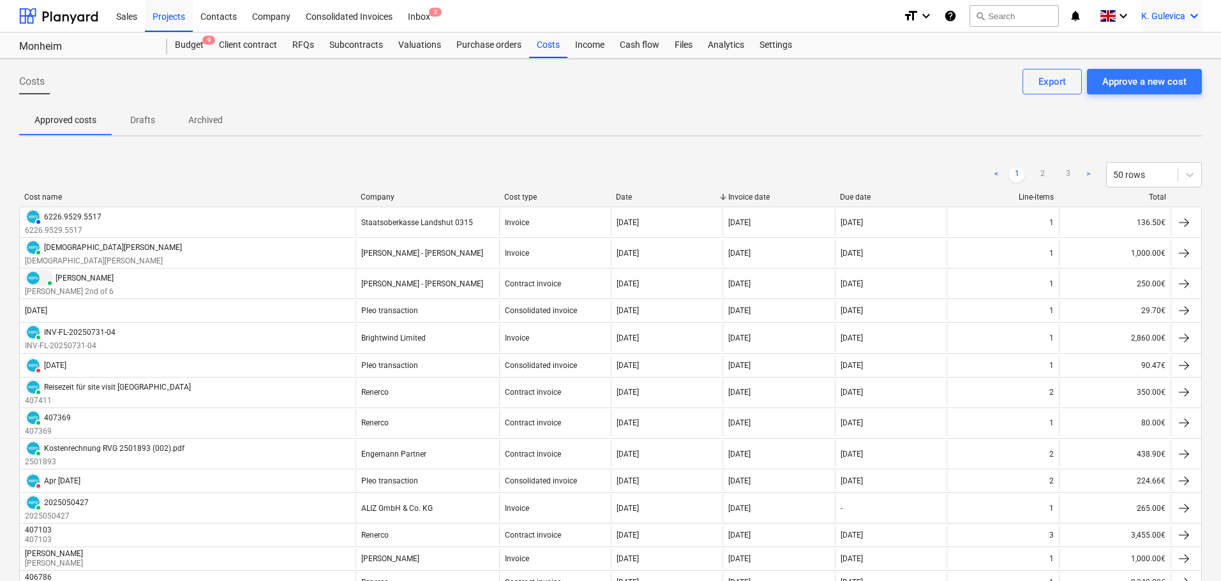
click at [1172, 15] on span "K. Gulevica" at bounding box center [1163, 16] width 44 height 10
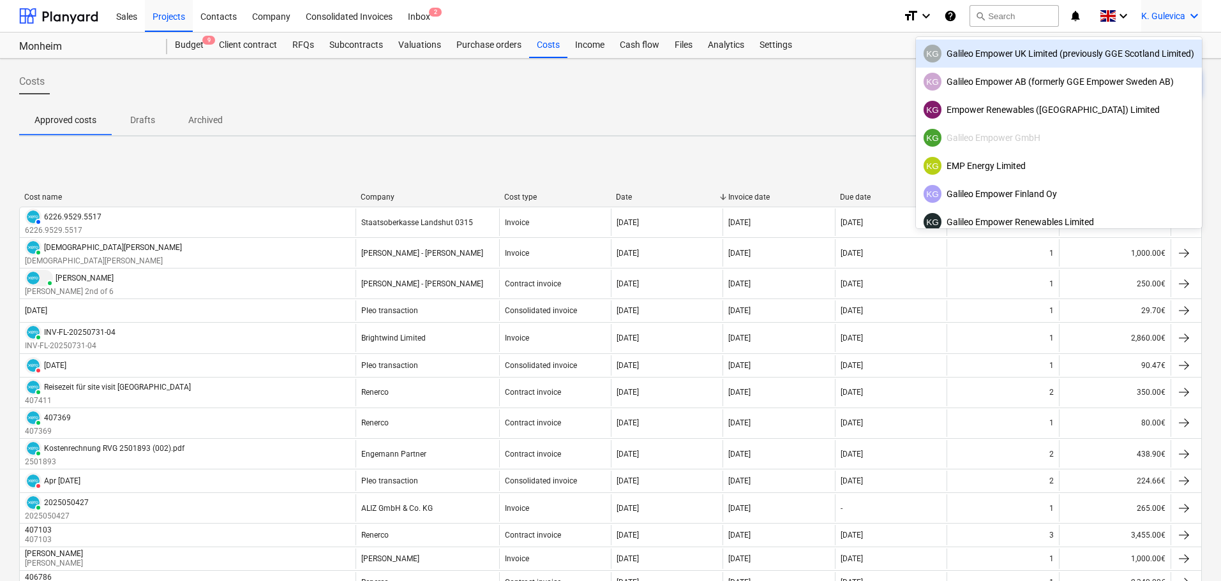
click at [973, 57] on div "KG Galileo Empower UK Limited (previously GGE Scotland Limited)" at bounding box center [1058, 54] width 271 height 18
